Goal: Task Accomplishment & Management: Manage account settings

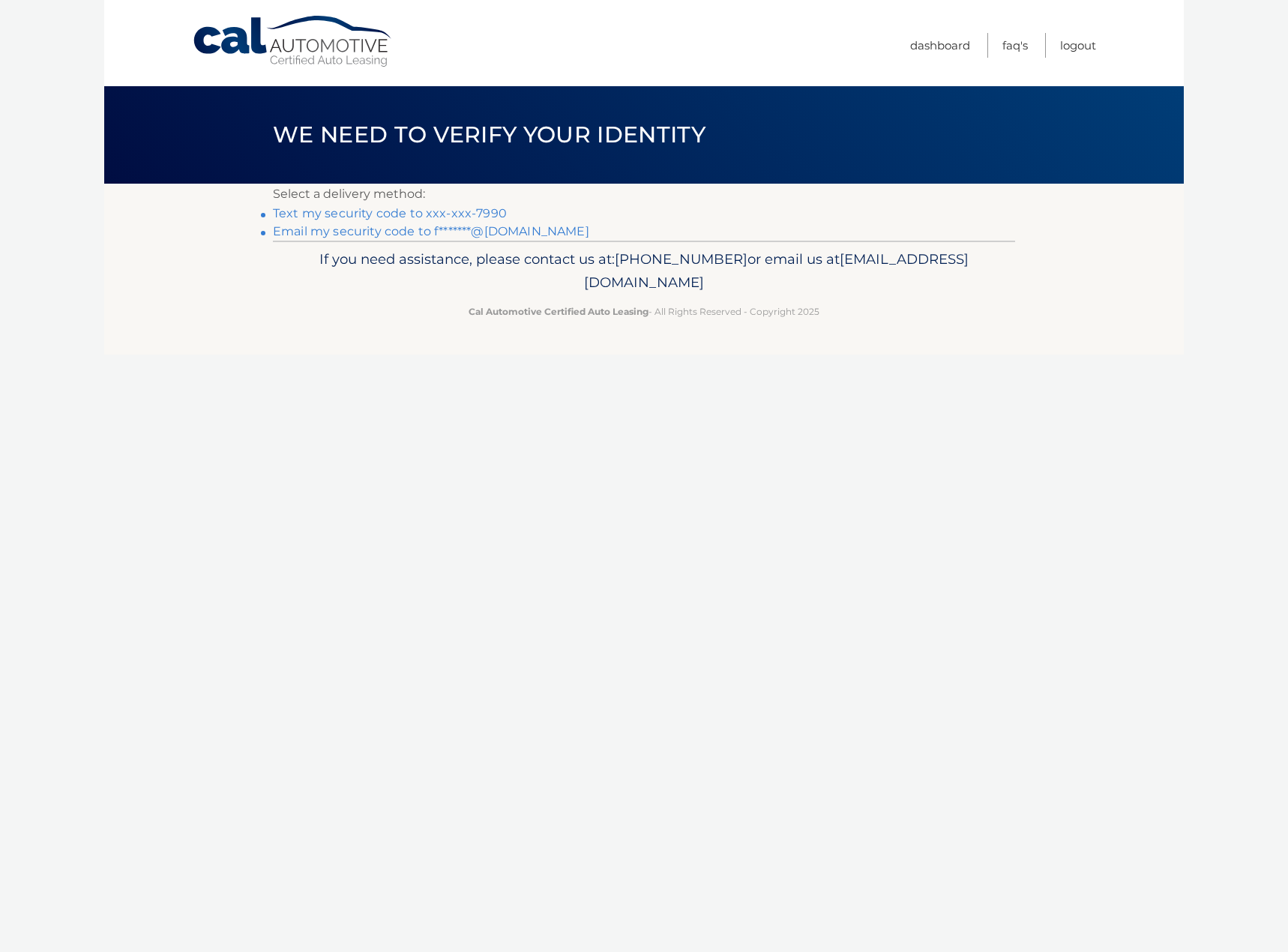
click at [456, 210] on link "Text my security code to xxx-xxx-7990" at bounding box center [389, 213] width 234 height 14
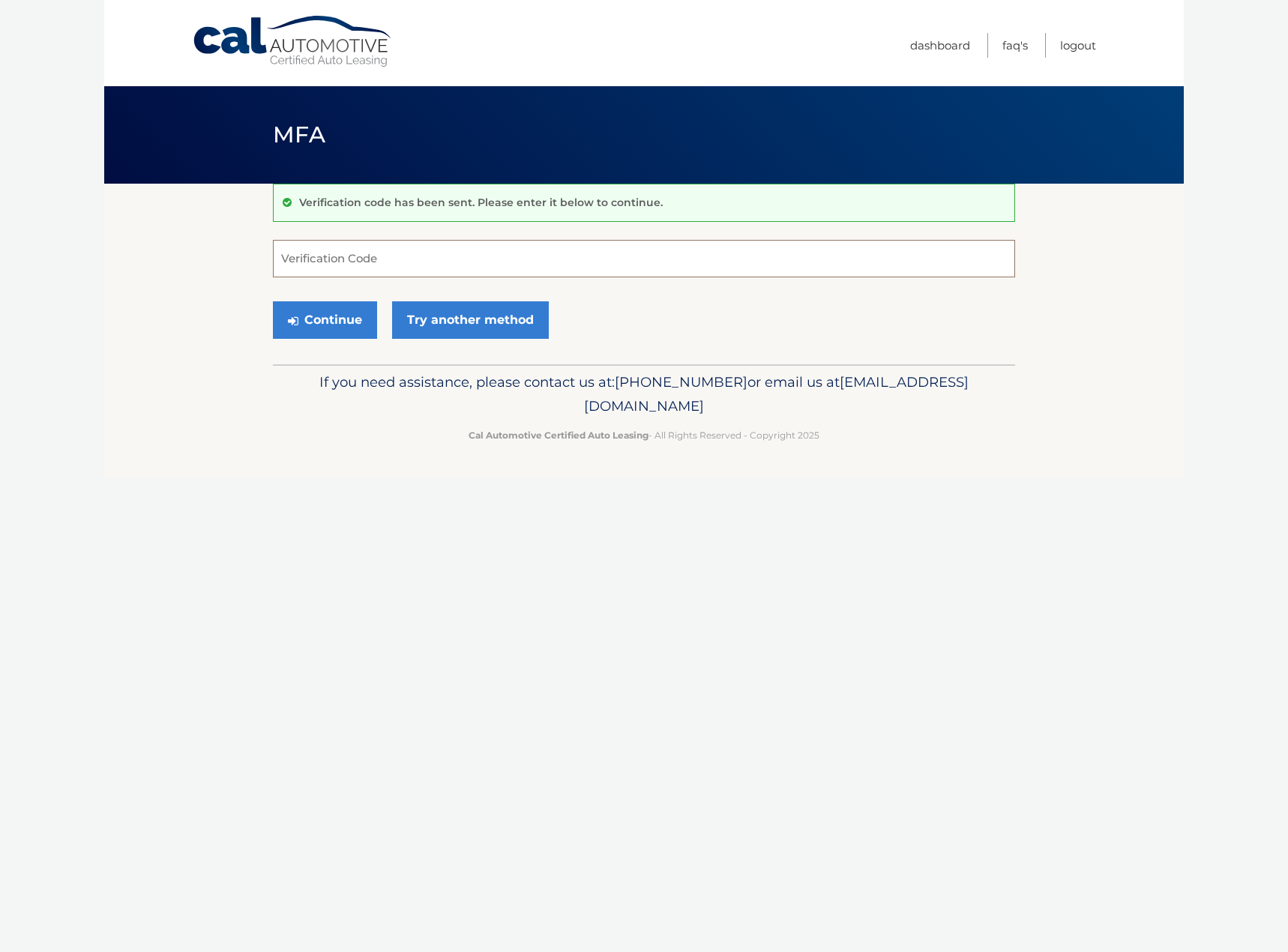
click at [363, 262] on input "Verification Code" at bounding box center [644, 258] width 742 height 37
type input "443239"
click at [273, 301] on button "Continue" at bounding box center [324, 319] width 104 height 37
click at [346, 316] on button "Continue" at bounding box center [324, 319] width 104 height 37
click at [327, 261] on input "Verification Code" at bounding box center [644, 258] width 742 height 37
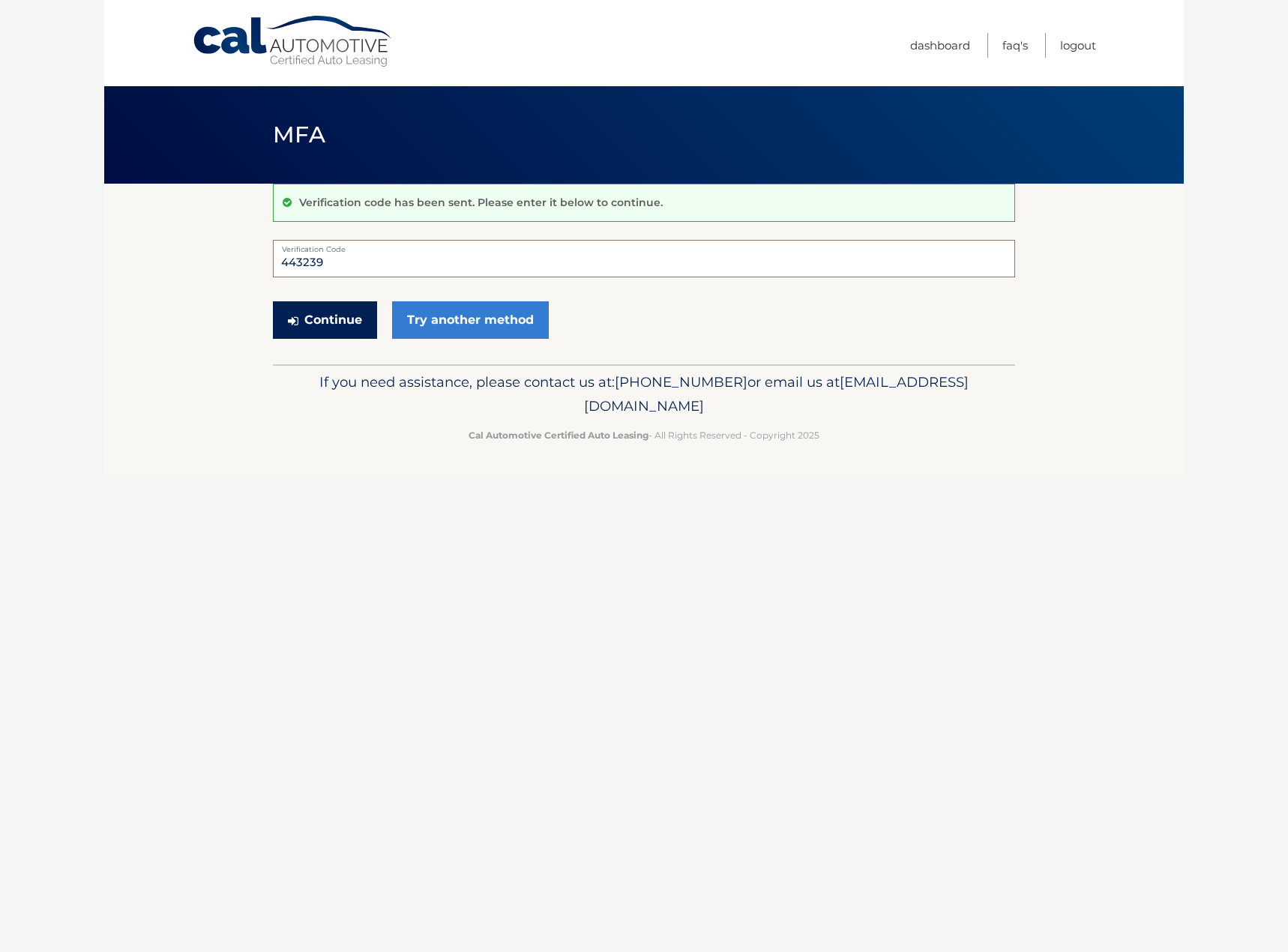
type input "443239"
click at [321, 318] on button "Continue" at bounding box center [324, 319] width 104 height 37
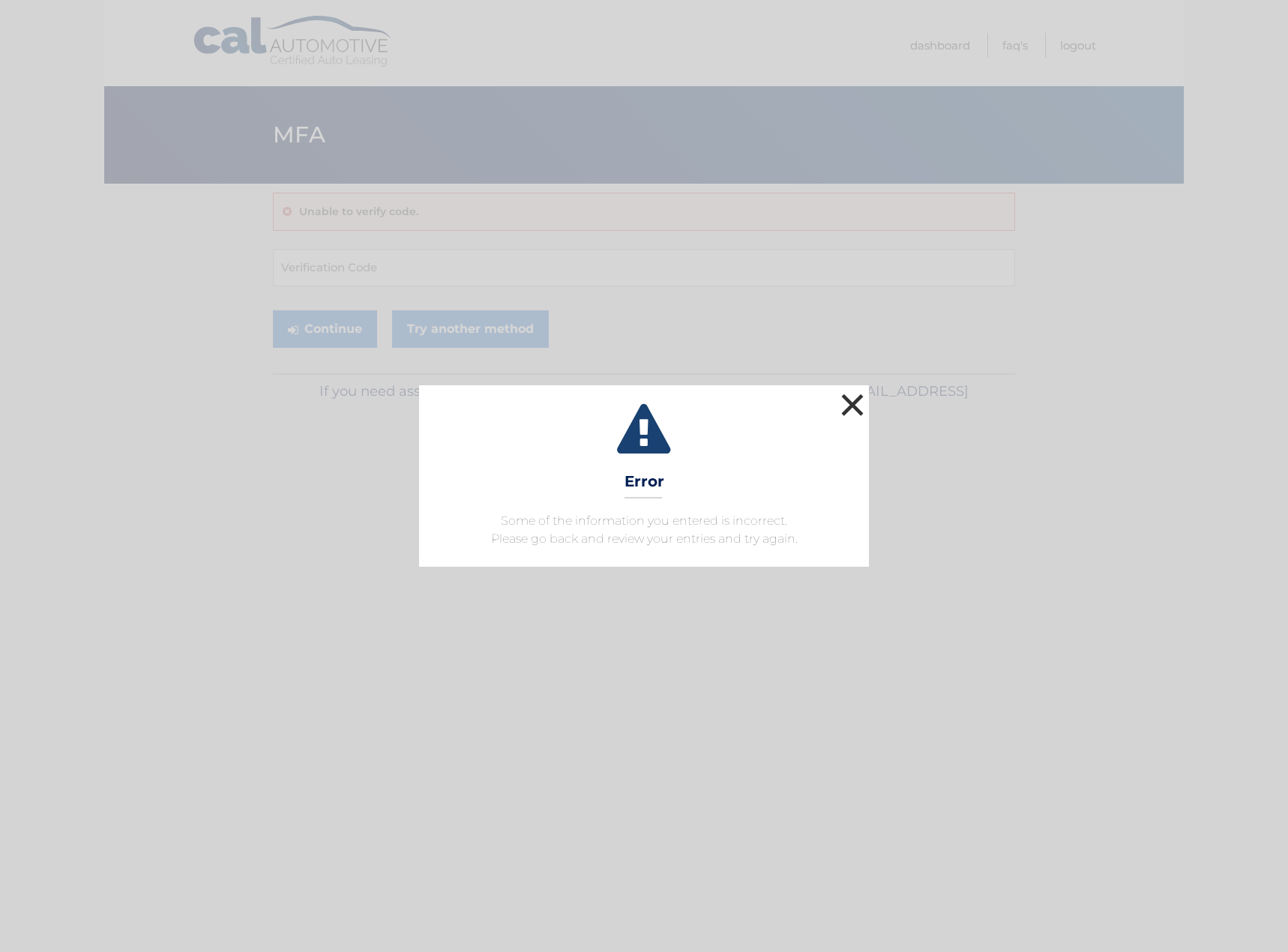
click at [853, 392] on button "×" at bounding box center [852, 404] width 30 height 30
